Goal: Task Accomplishment & Management: Complete application form

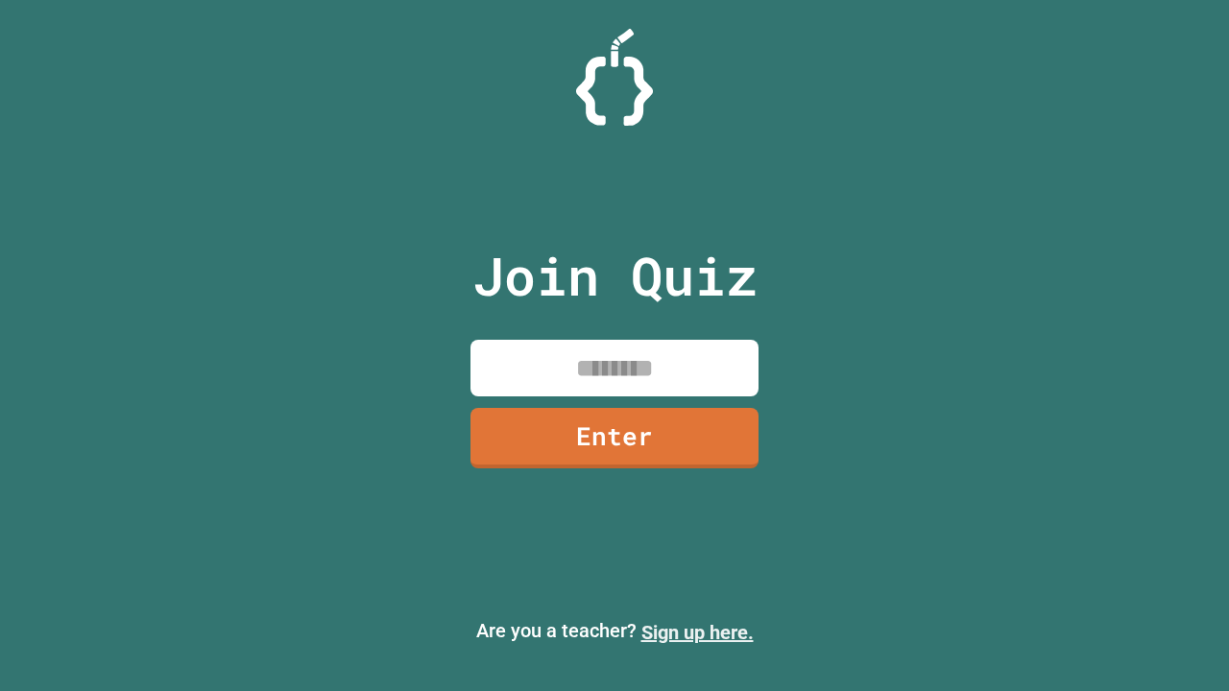
click at [697, 633] on link "Sign up here." at bounding box center [697, 632] width 112 height 23
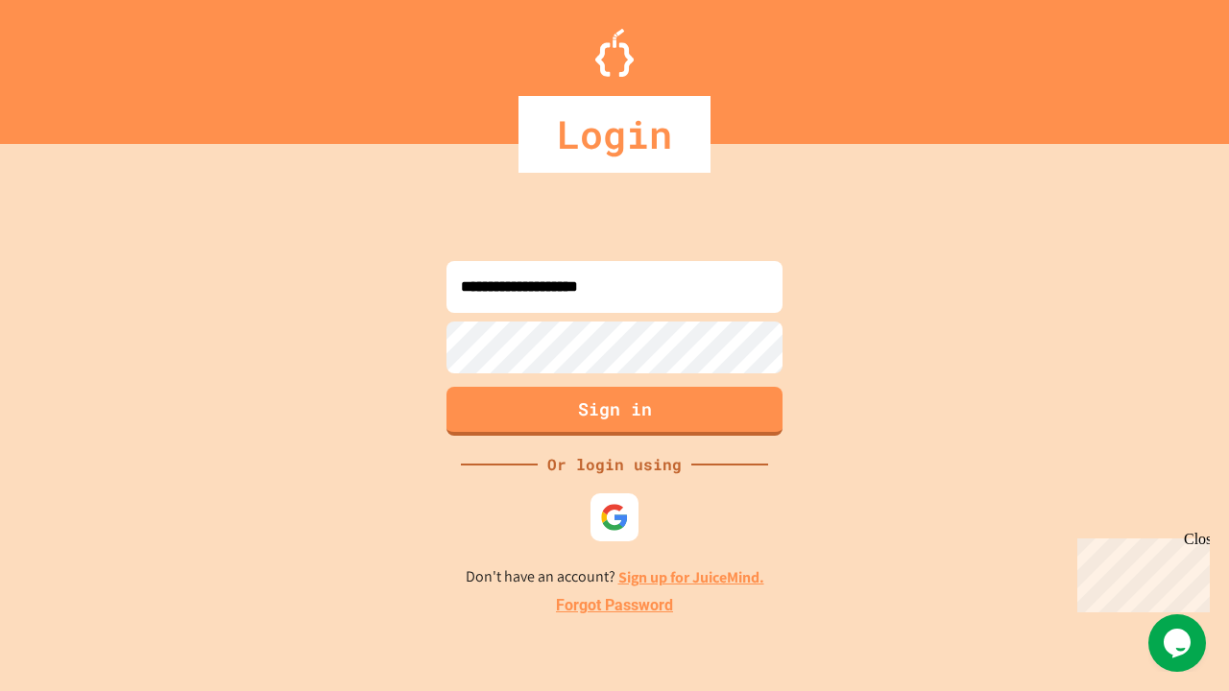
type input "**********"
